Goal: Complete application form

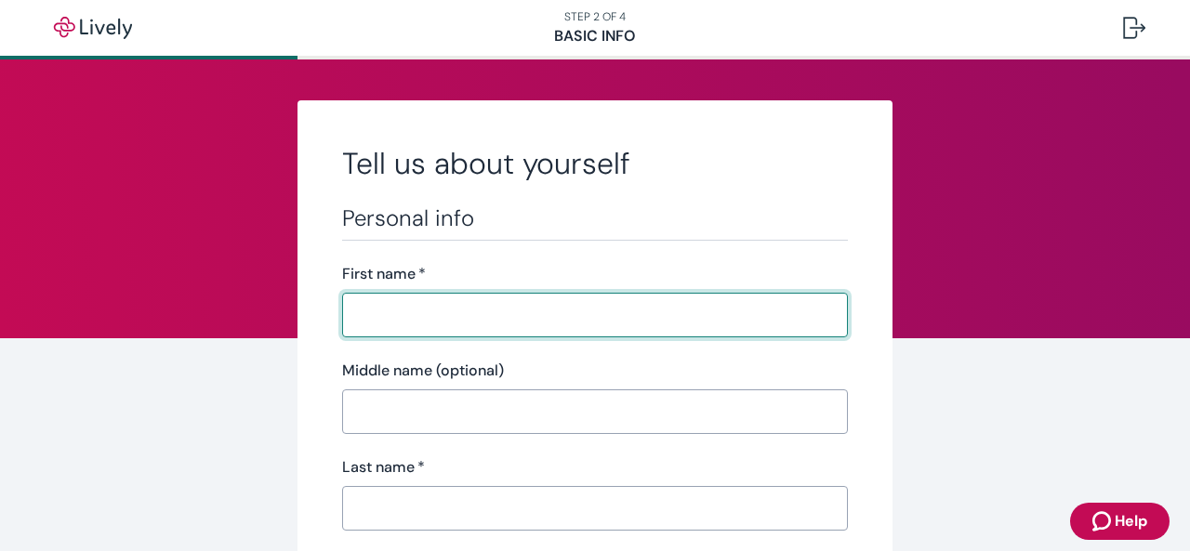
type input "g"
type input "[PERSON_NAME]"
click at [400, 515] on input "Last name   *" at bounding box center [595, 508] width 506 height 37
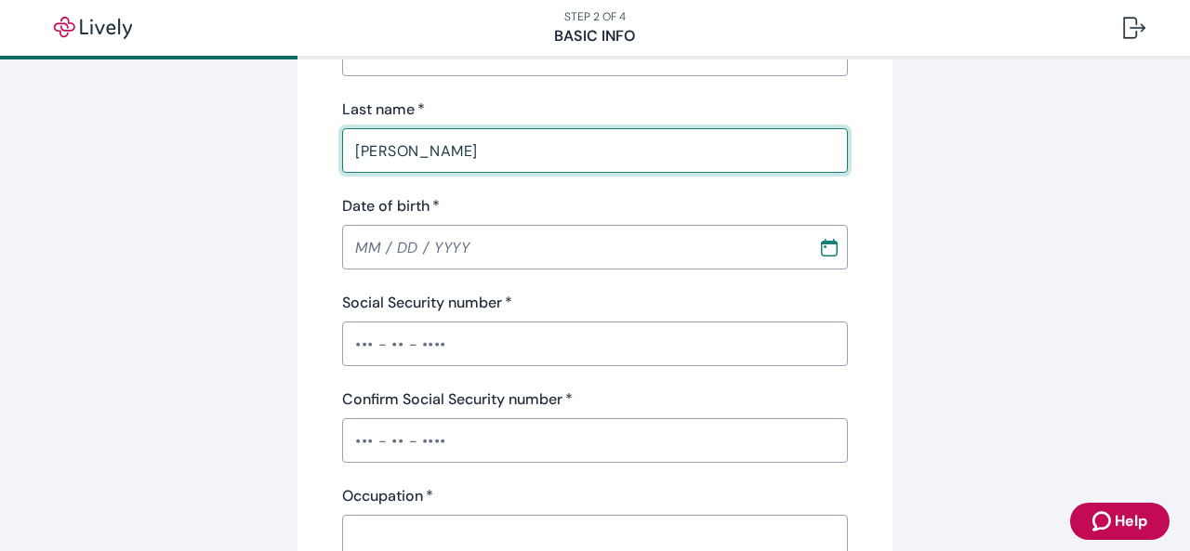
scroll to position [389, 0]
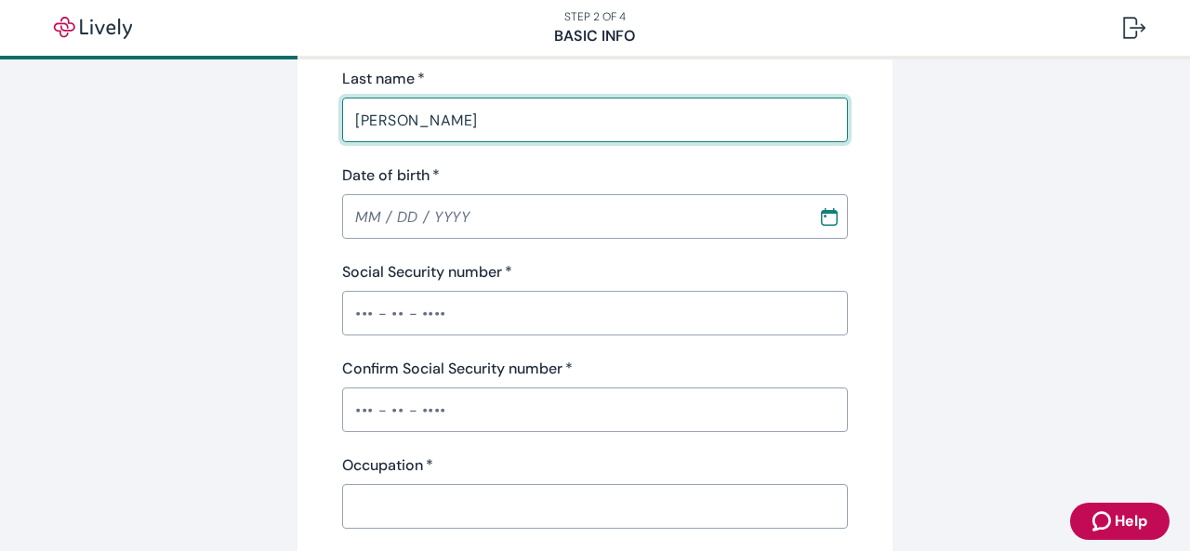
type input "[PERSON_NAME]"
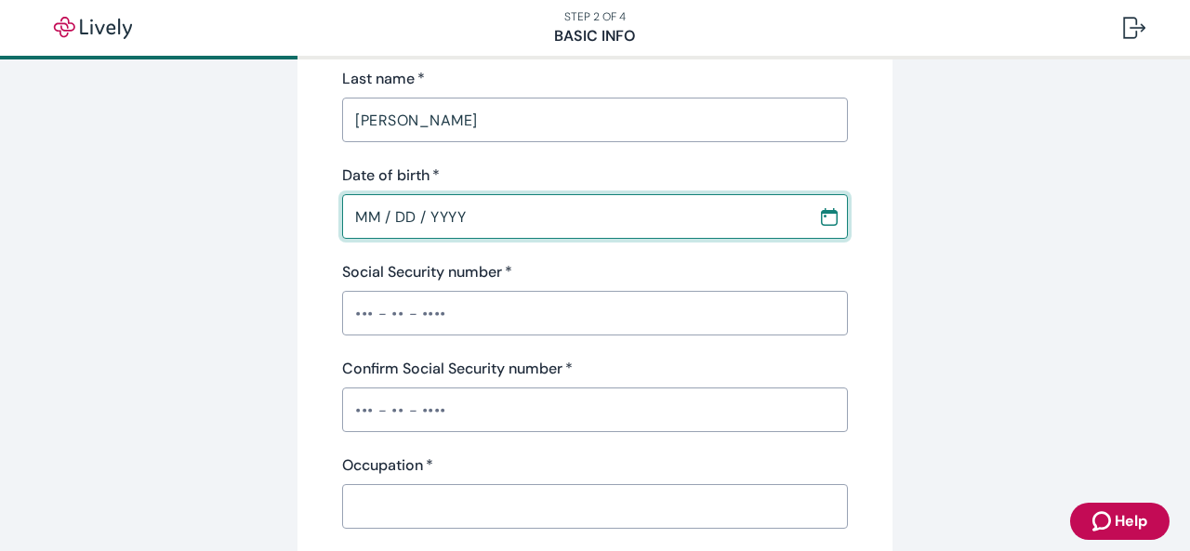
click at [369, 218] on input "MM / DD / YYYY" at bounding box center [573, 216] width 463 height 37
type input "[DATE]"
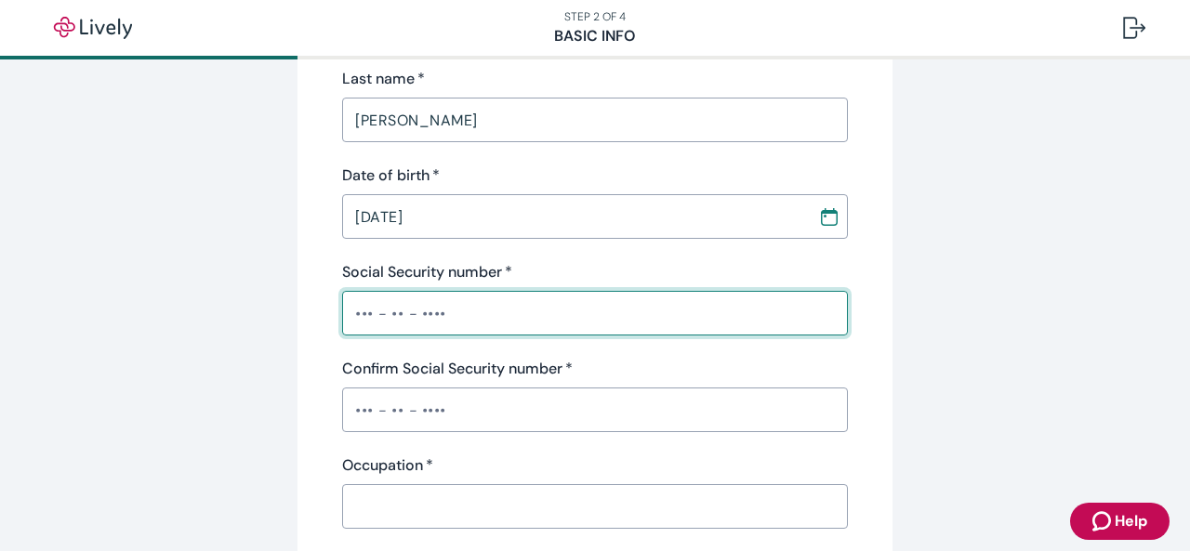
click at [350, 321] on input "Social Security number   *" at bounding box center [595, 313] width 506 height 37
type input "•••-••-188"
click at [366, 408] on div "Confirm Social Security number   * ​" at bounding box center [595, 395] width 506 height 74
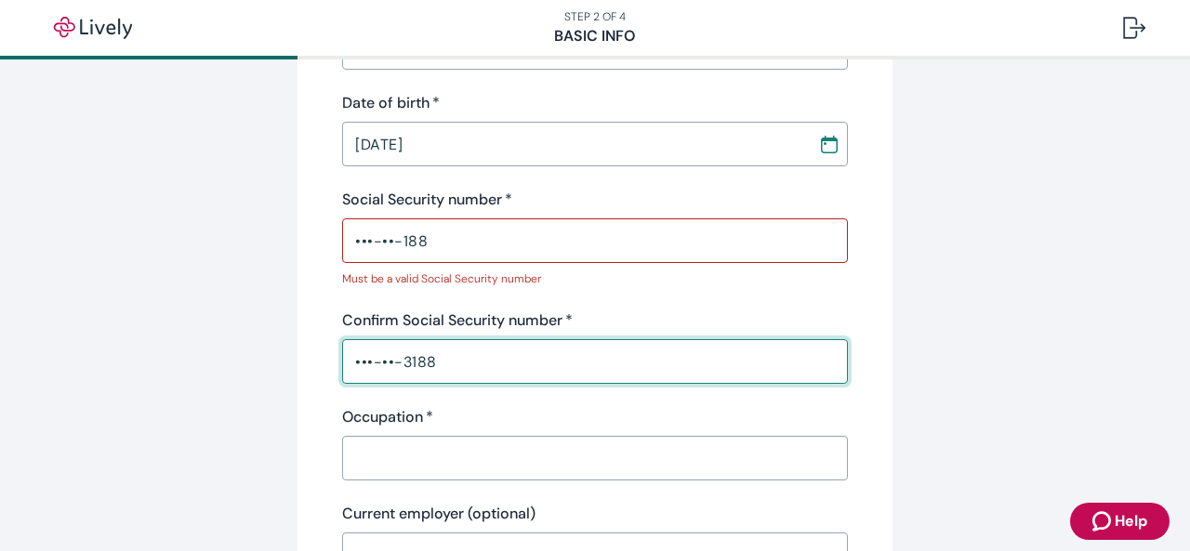
scroll to position [578, 0]
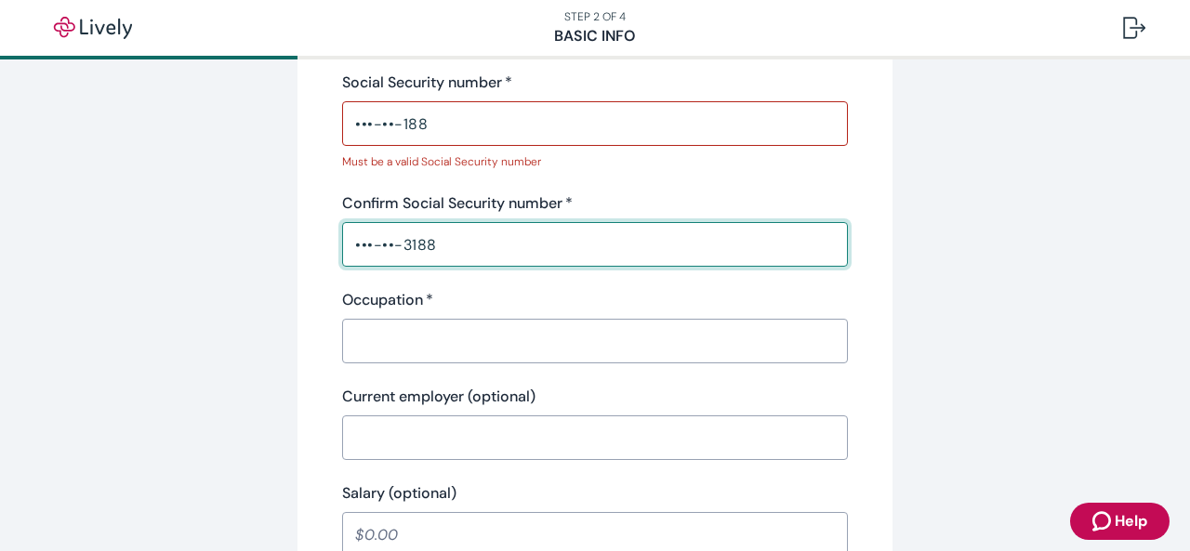
type input "•••-••-3188"
click at [565, 330] on div "Occupation   * ​" at bounding box center [595, 326] width 506 height 74
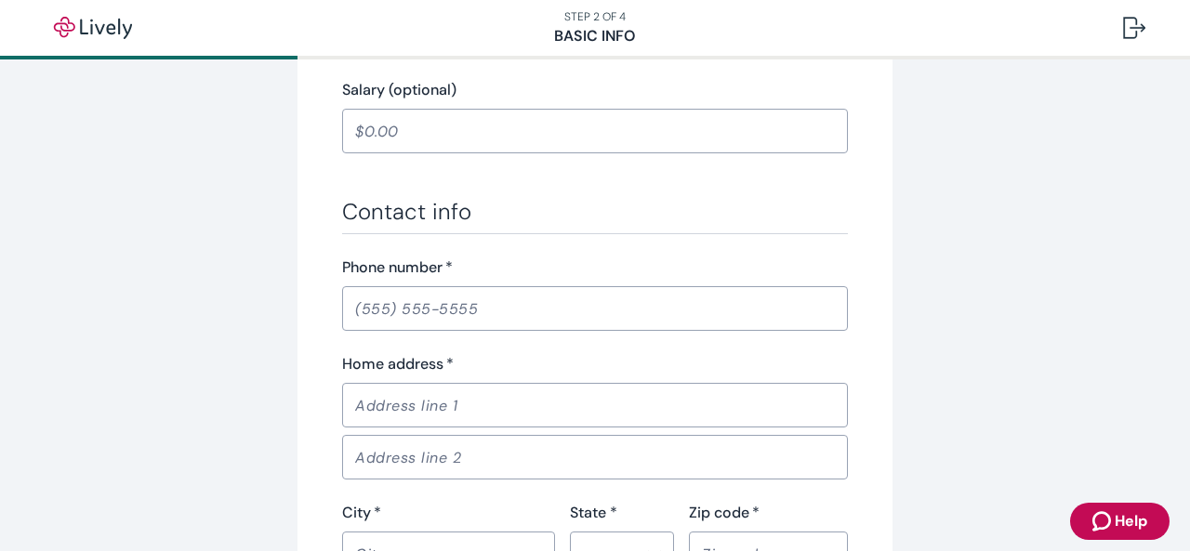
type input "Sr. Welder"
click at [399, 308] on input "Phone number   *" at bounding box center [595, 308] width 506 height 37
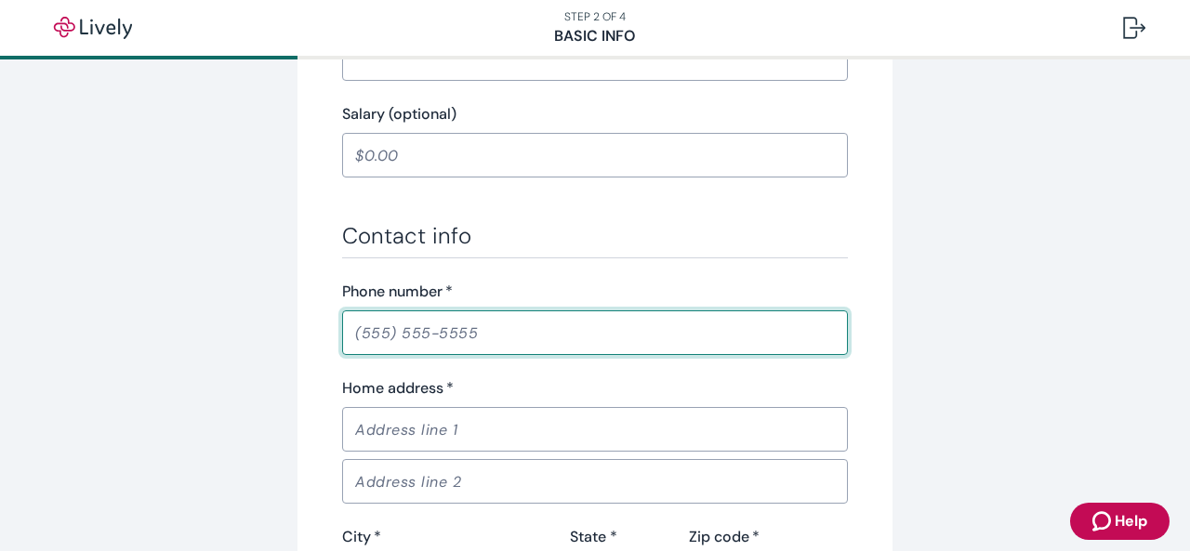
scroll to position [1030, 0]
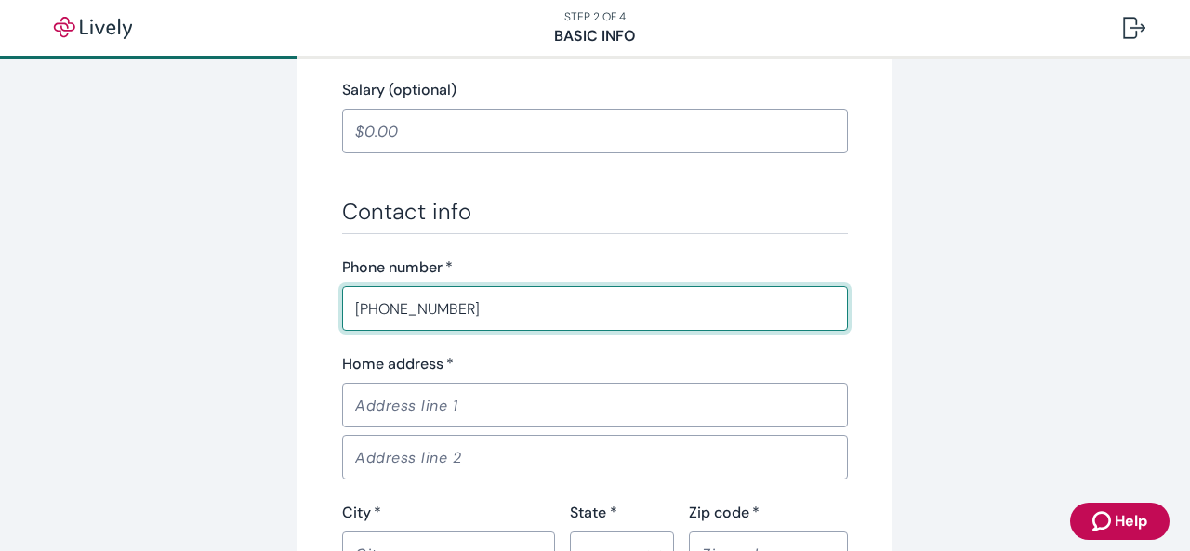
type input "[PHONE_NUMBER]"
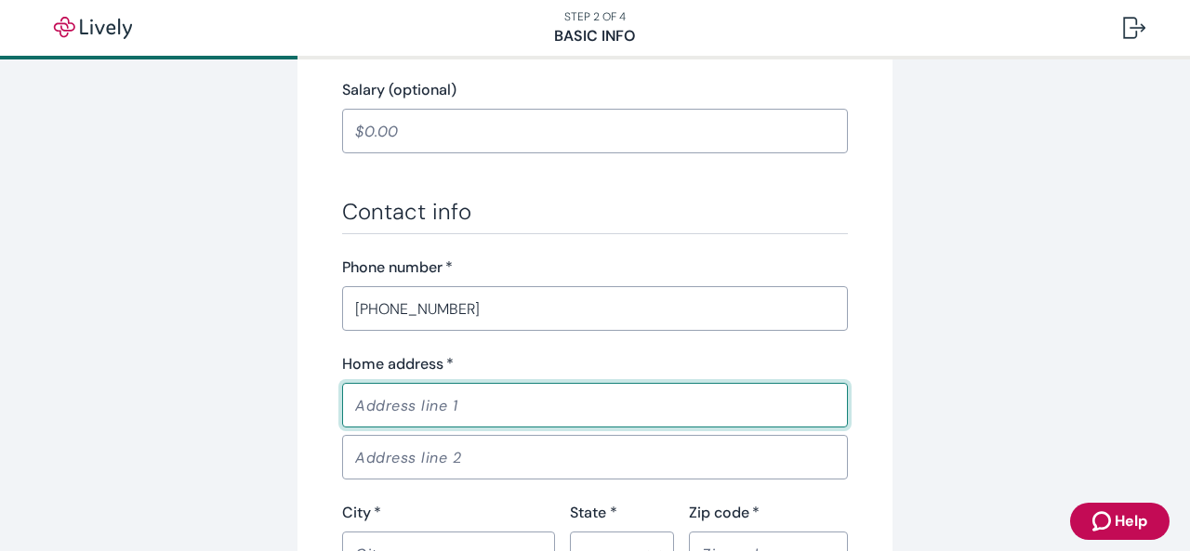
click at [412, 410] on input "Home address   *" at bounding box center [595, 405] width 506 height 37
type input "[STREET_ADDRESS][PERSON_NAME]"
type input "[PERSON_NAME][GEOGRAPHIC_DATA]"
type input "FL"
type input "32953"
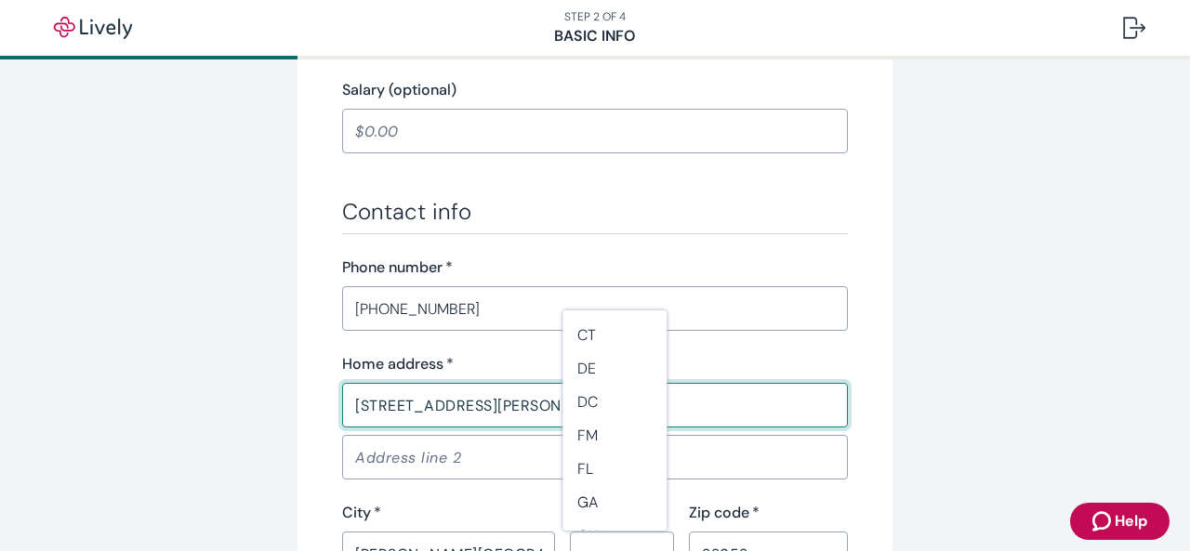
scroll to position [253, 0]
click at [600, 449] on li "FL" at bounding box center [614, 449] width 104 height 33
type input "FL"
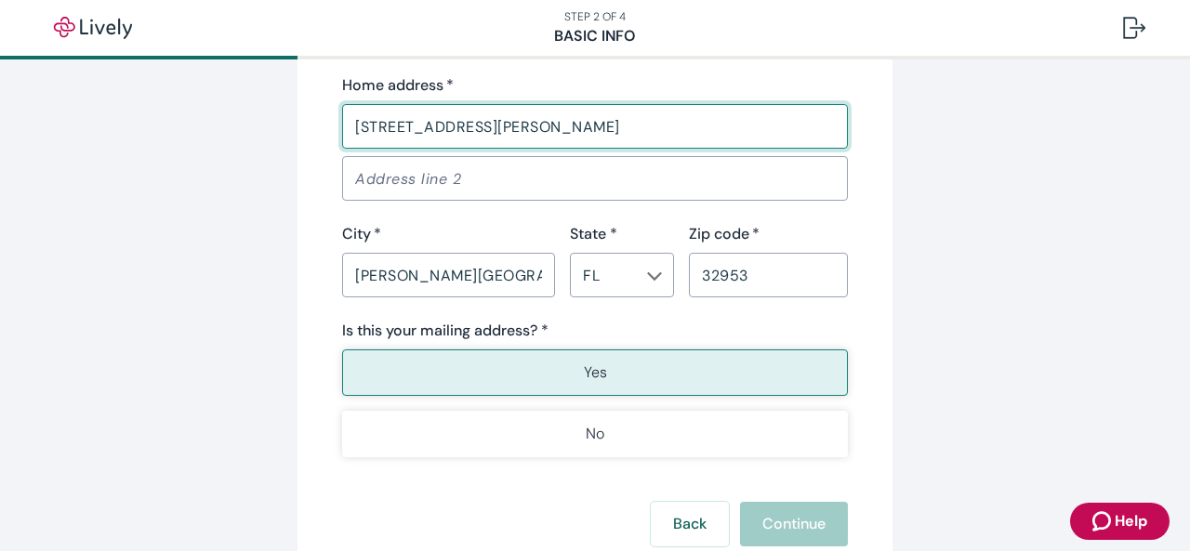
scroll to position [1325, 0]
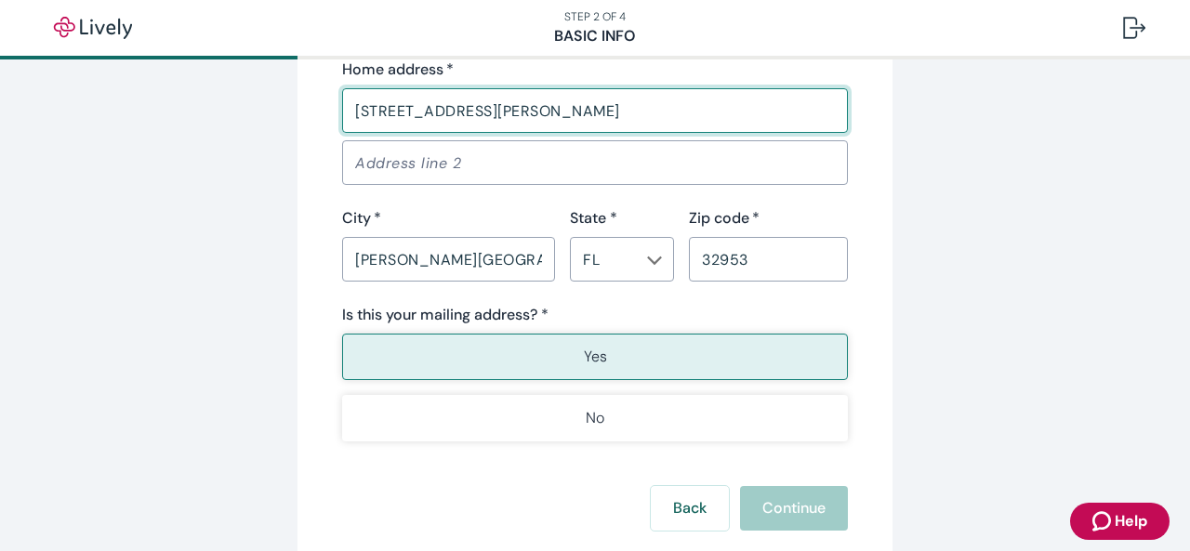
click at [626, 371] on button "Yes" at bounding box center [595, 357] width 506 height 46
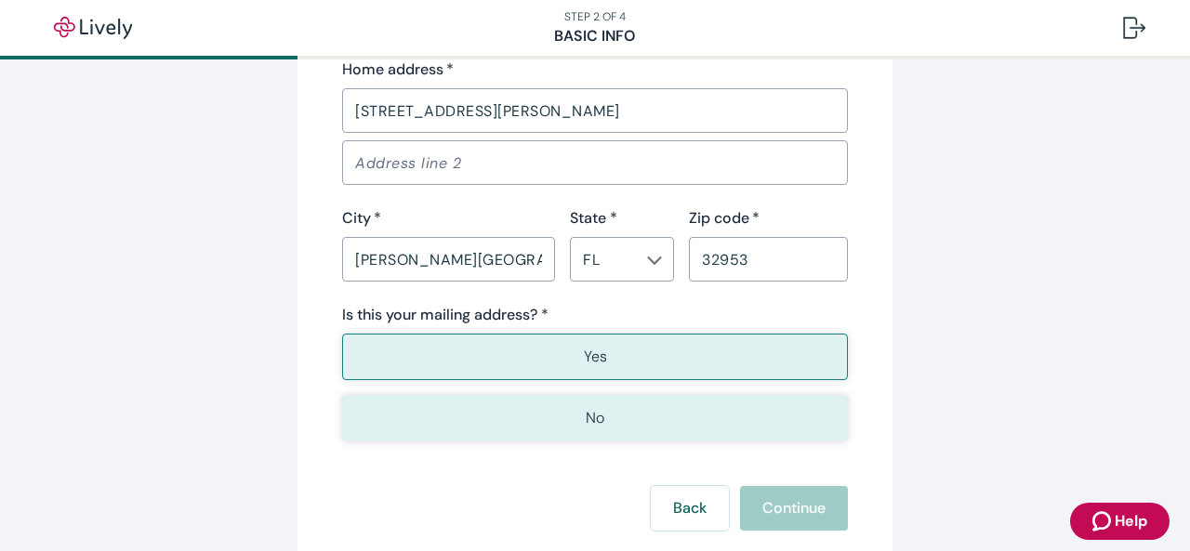
click at [576, 407] on button "No" at bounding box center [595, 418] width 506 height 46
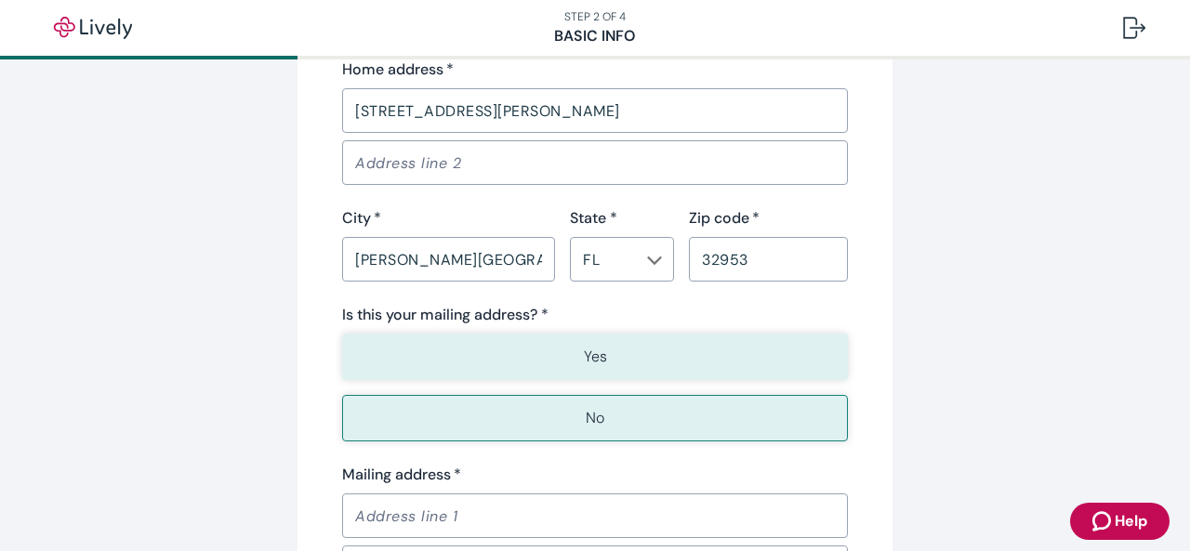
click at [591, 360] on p "Yes" at bounding box center [595, 357] width 23 height 22
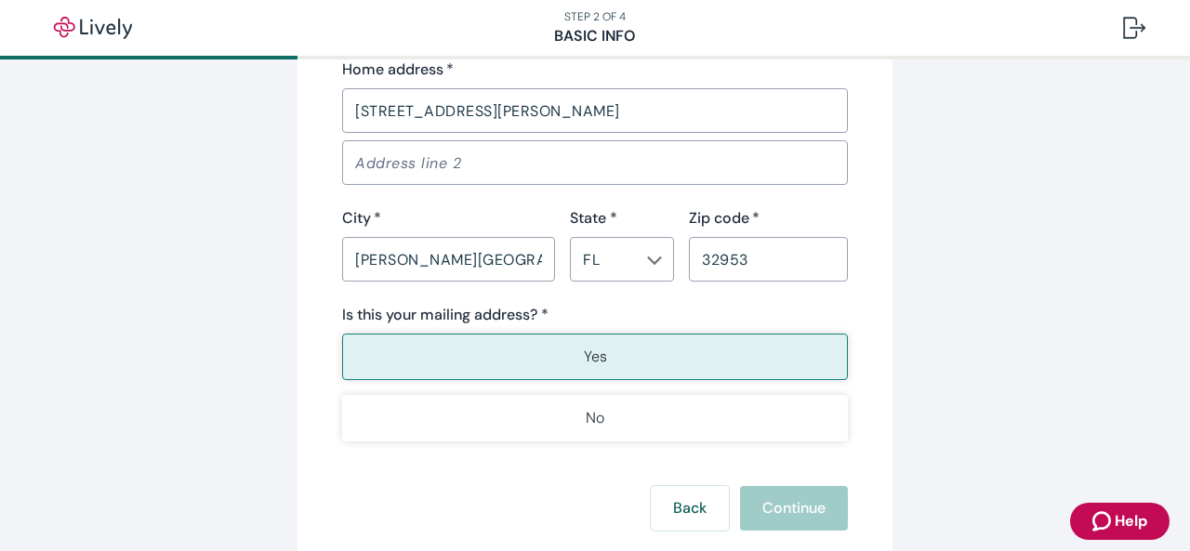
scroll to position [1443, 0]
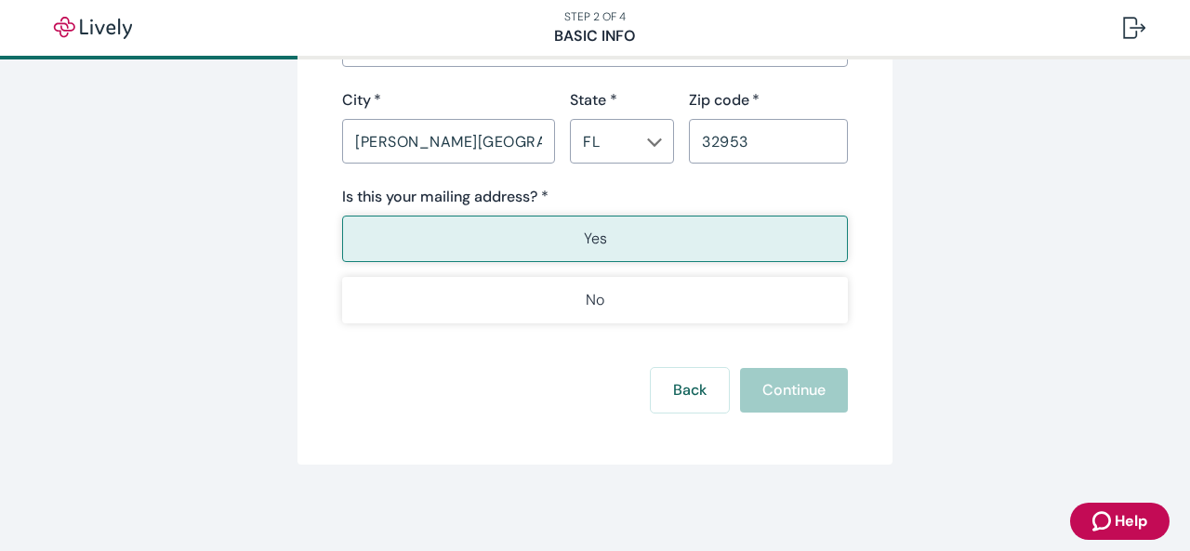
click at [794, 392] on div "Back Continue" at bounding box center [595, 390] width 506 height 45
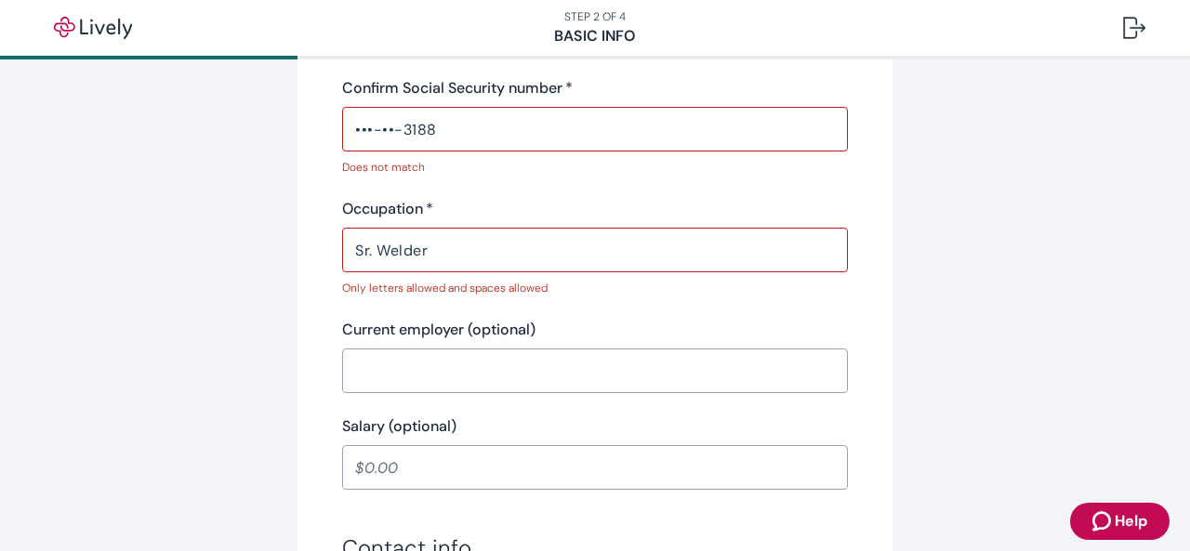
scroll to position [692, 0]
click at [370, 254] on input "Sr. Welder" at bounding box center [595, 251] width 506 height 37
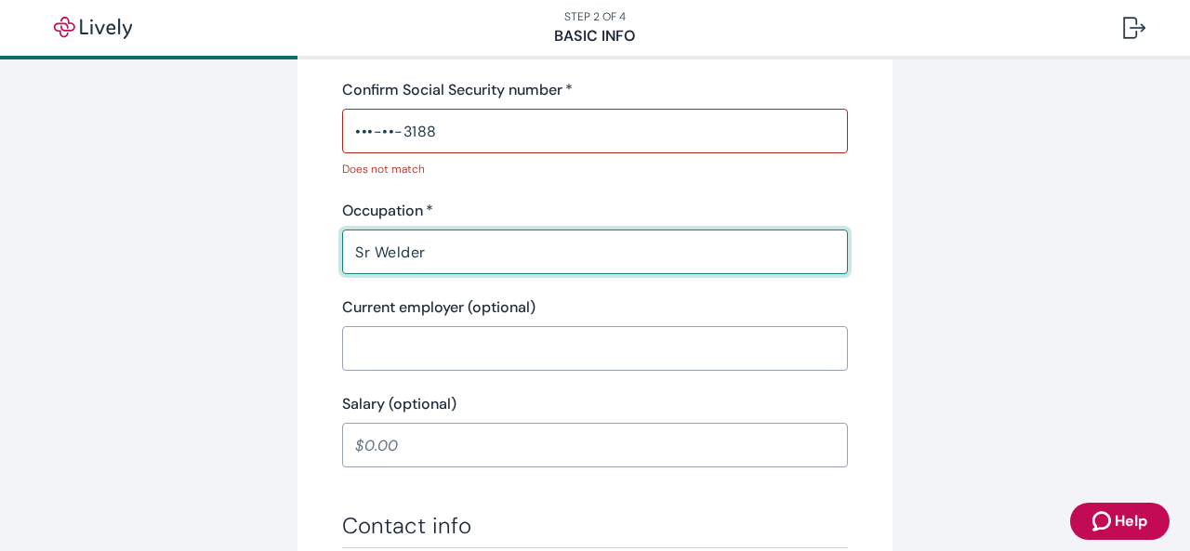
click at [431, 265] on input "Sr Welder" at bounding box center [595, 251] width 506 height 37
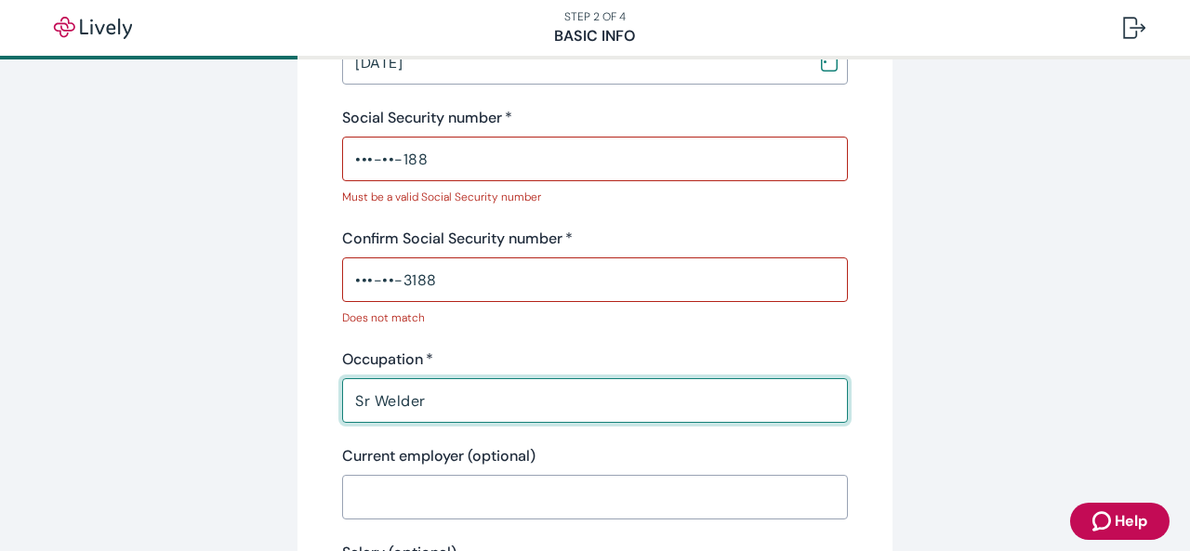
scroll to position [524, 0]
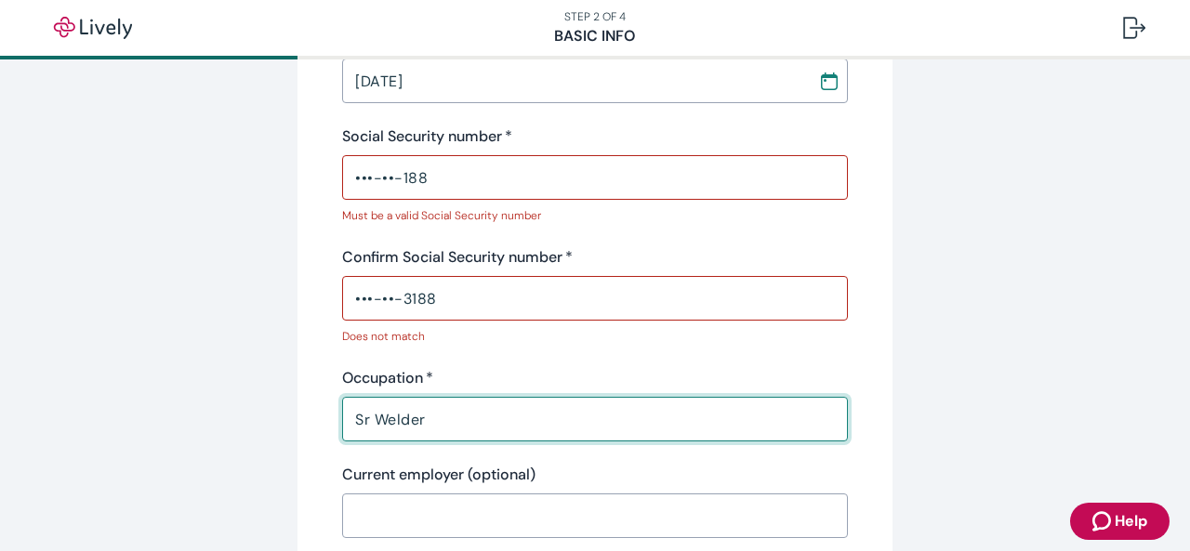
type input "Sr Welder"
click at [429, 181] on input "•••-••-188" at bounding box center [595, 177] width 506 height 37
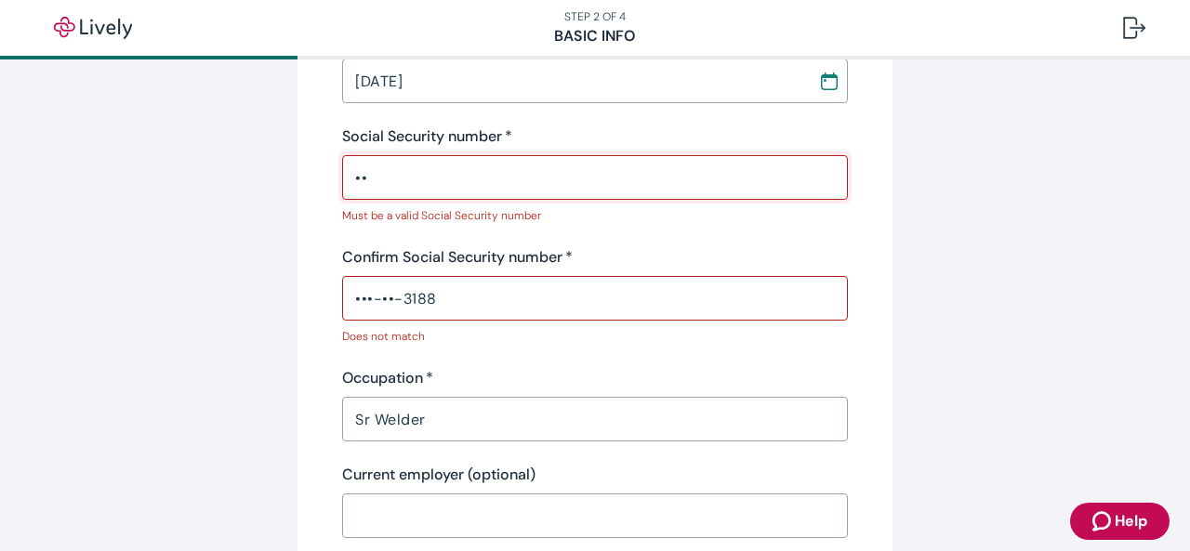
type input "•"
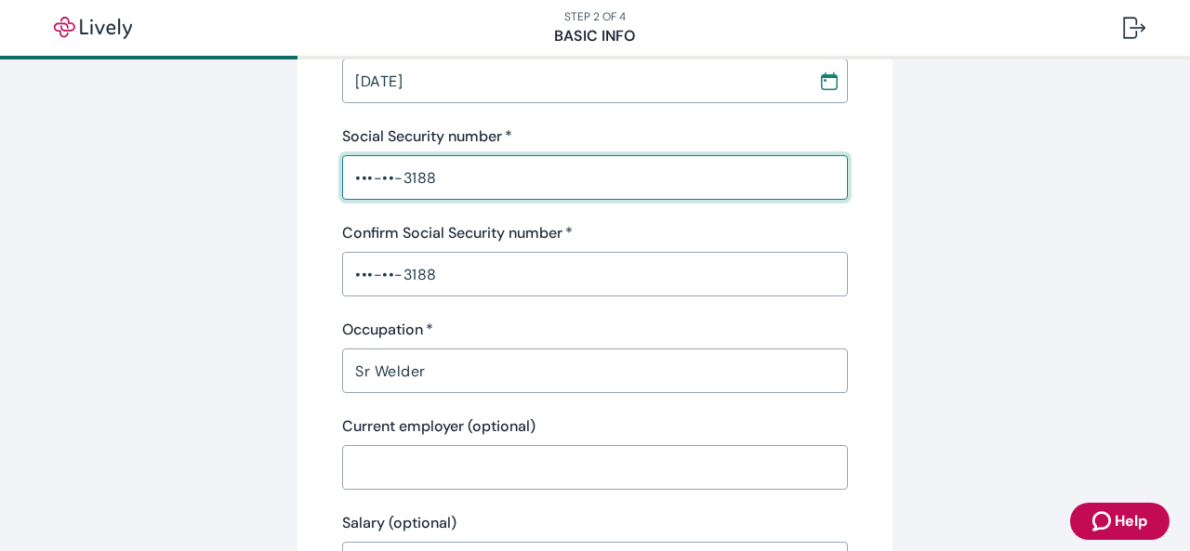
type input "•••-••-3188"
click at [481, 282] on input "•••-••-3188" at bounding box center [595, 274] width 506 height 37
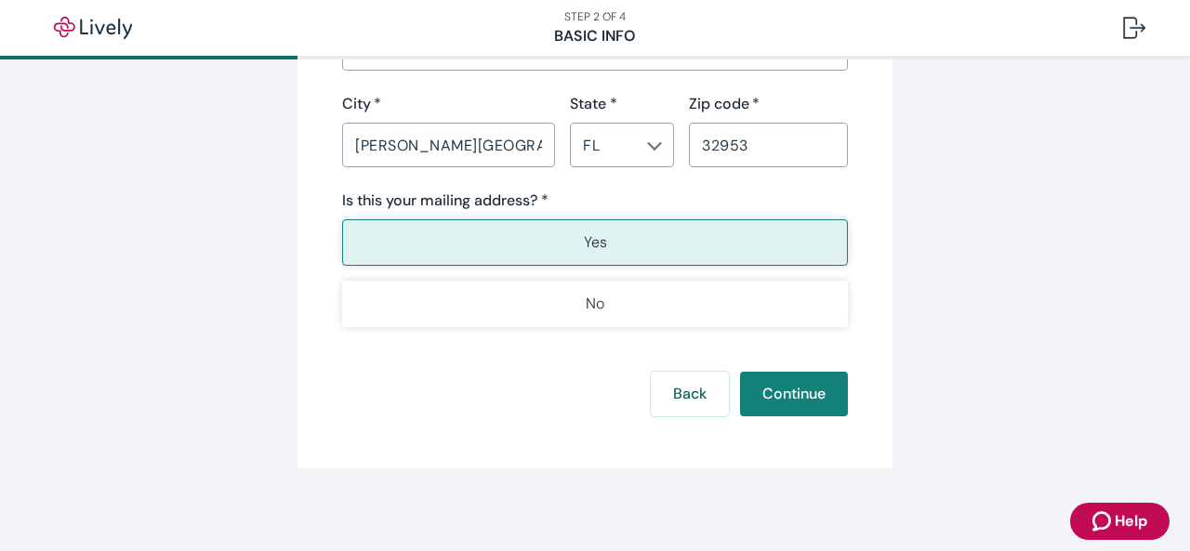
scroll to position [1370, 0]
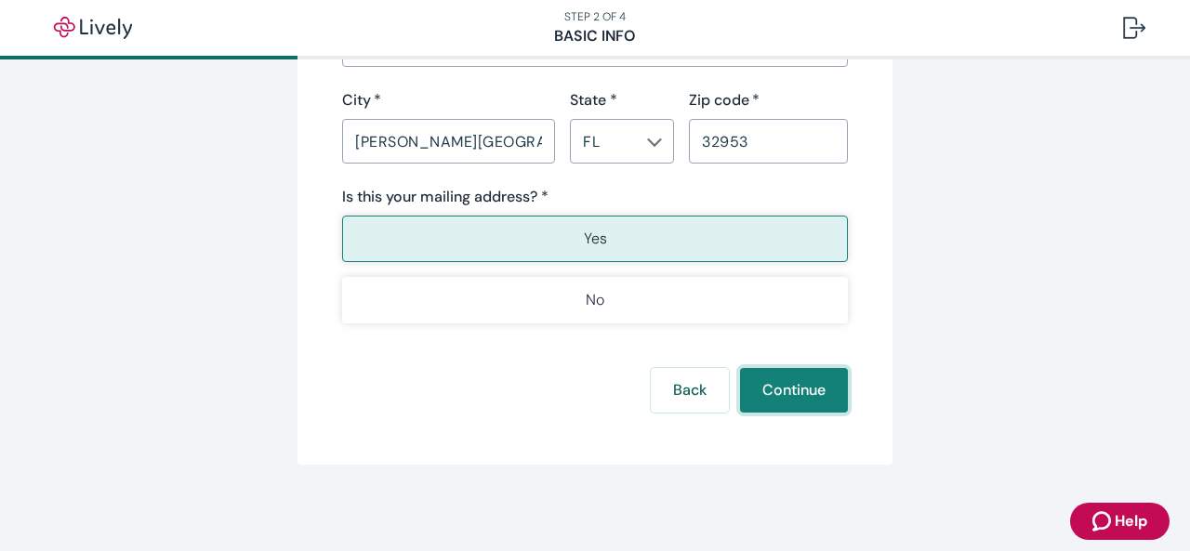
click at [805, 393] on button "Continue" at bounding box center [794, 390] width 108 height 45
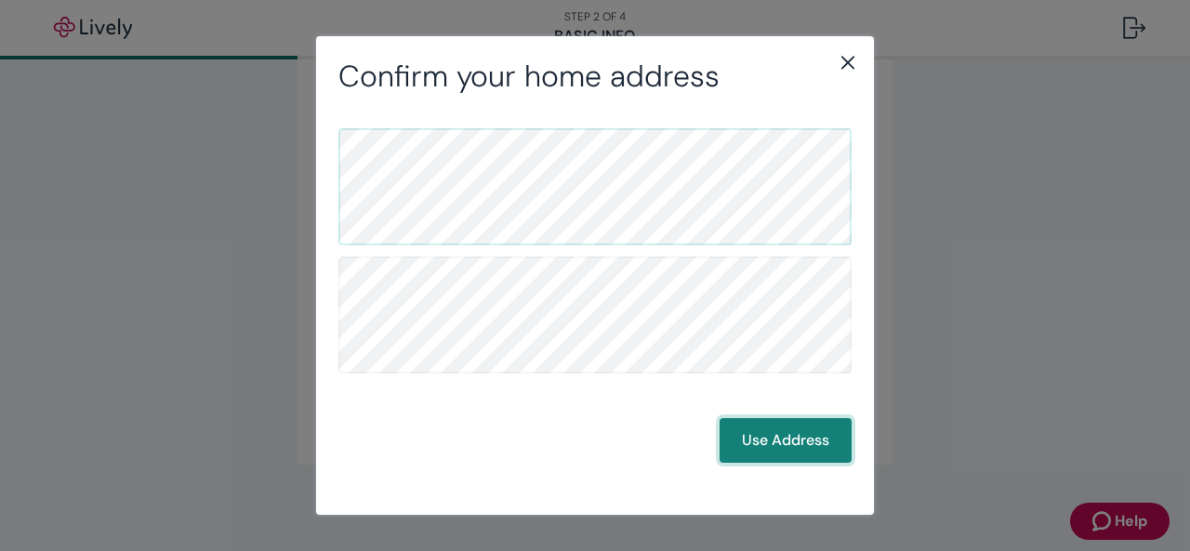
click at [759, 429] on button "Use Address" at bounding box center [785, 440] width 132 height 45
click at [771, 453] on button "Use Address" at bounding box center [785, 440] width 132 height 45
click at [759, 438] on button "Use Address" at bounding box center [785, 440] width 132 height 45
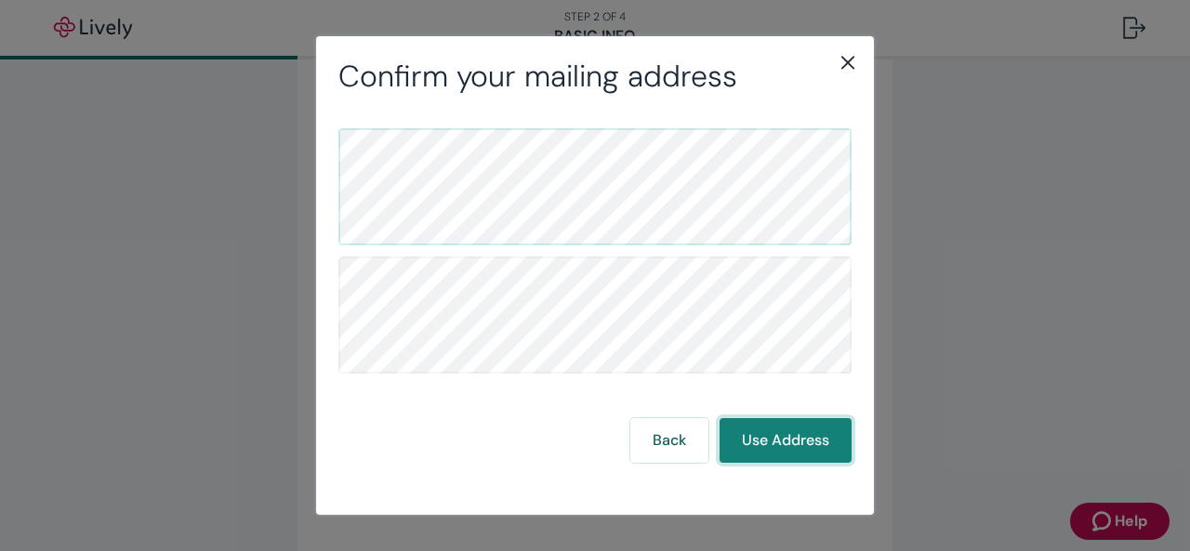
click at [759, 438] on button "Use Address" at bounding box center [785, 440] width 132 height 45
click at [759, 445] on button "Use Address" at bounding box center [785, 440] width 132 height 45
click at [795, 429] on button "Use Address" at bounding box center [785, 440] width 132 height 45
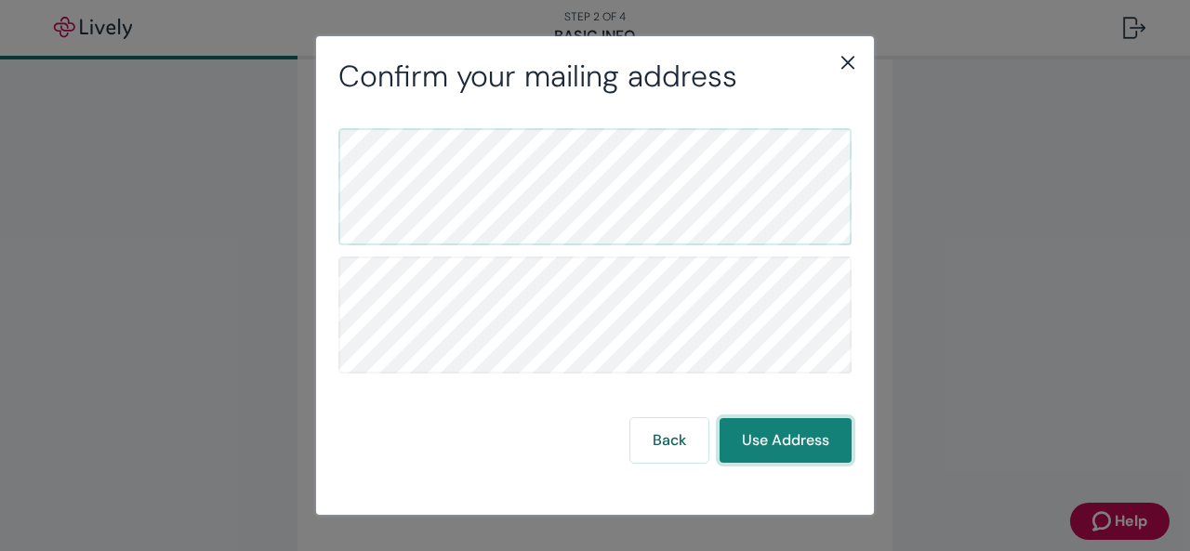
click at [795, 429] on button "Use Address" at bounding box center [785, 440] width 132 height 45
drag, startPoint x: 795, startPoint y: 429, endPoint x: 791, endPoint y: 462, distance: 33.7
click at [791, 462] on button "Use Address" at bounding box center [785, 440] width 132 height 45
click at [839, 65] on icon "close" at bounding box center [848, 62] width 22 height 22
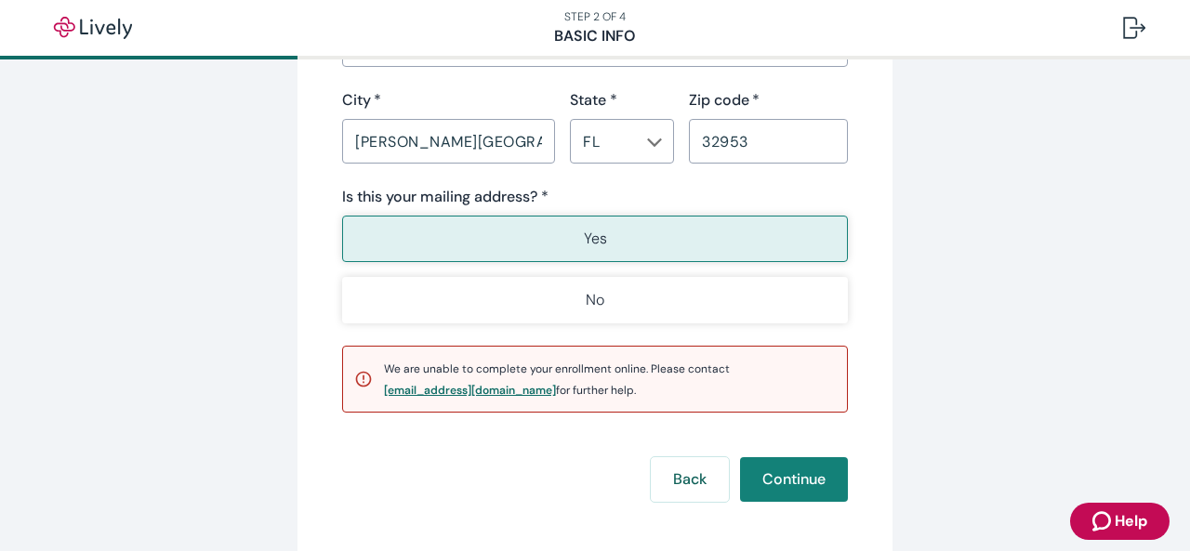
click at [480, 389] on div "[EMAIL_ADDRESS][DOMAIN_NAME]" at bounding box center [470, 390] width 172 height 11
click at [468, 389] on div "[EMAIL_ADDRESS][DOMAIN_NAME]" at bounding box center [470, 390] width 172 height 11
drag, startPoint x: 372, startPoint y: 390, endPoint x: 498, endPoint y: 393, distance: 126.4
click at [498, 393] on div "We are unable to complete your enrollment online. Please contact [EMAIL_ADDRESS…" at bounding box center [595, 379] width 506 height 67
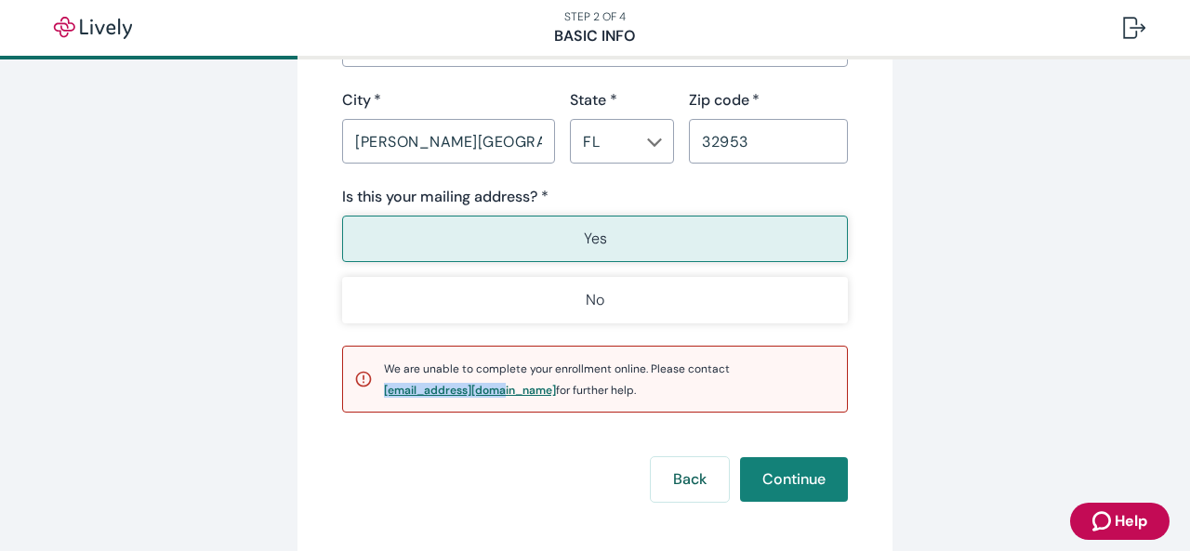
copy div "[EMAIL_ADDRESS][DOMAIN_NAME]"
